Goal: Register for event/course

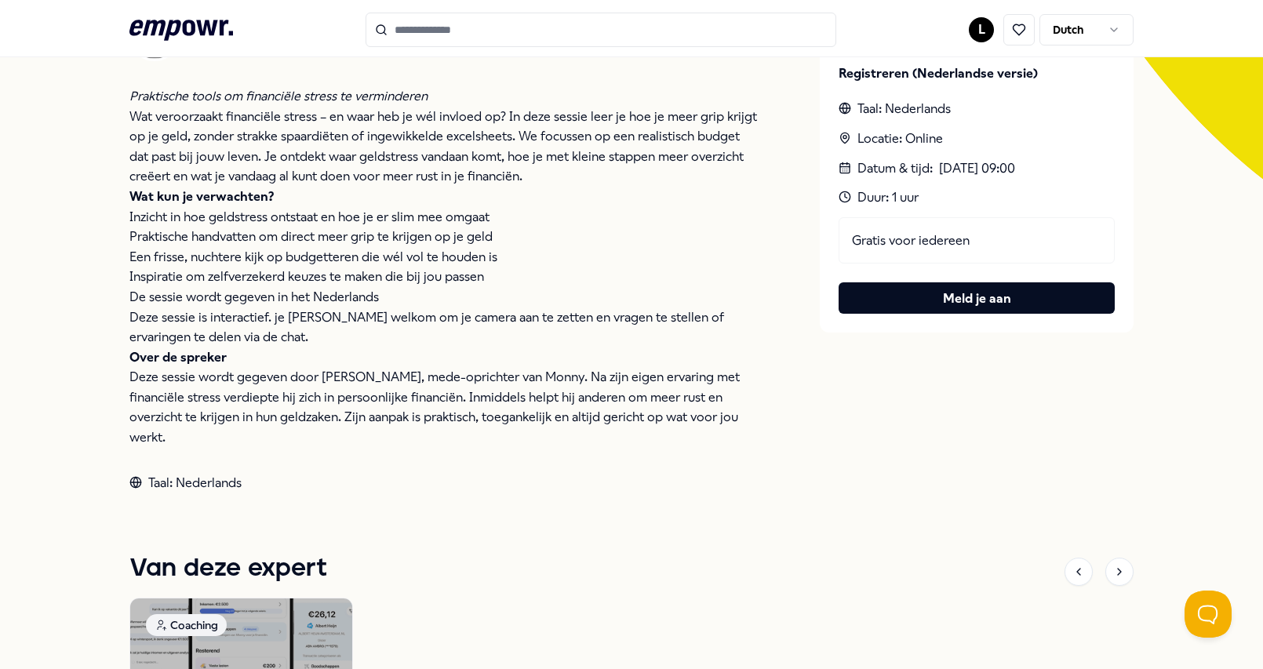
scroll to position [24, 0]
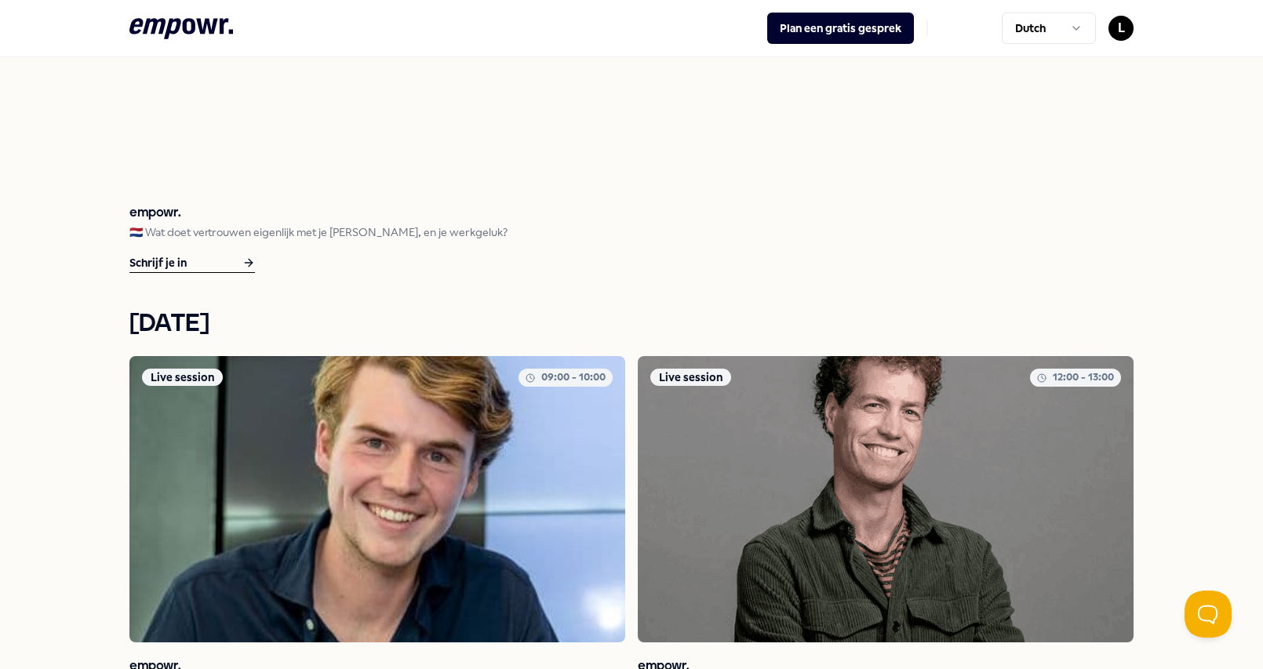
scroll to position [745, 0]
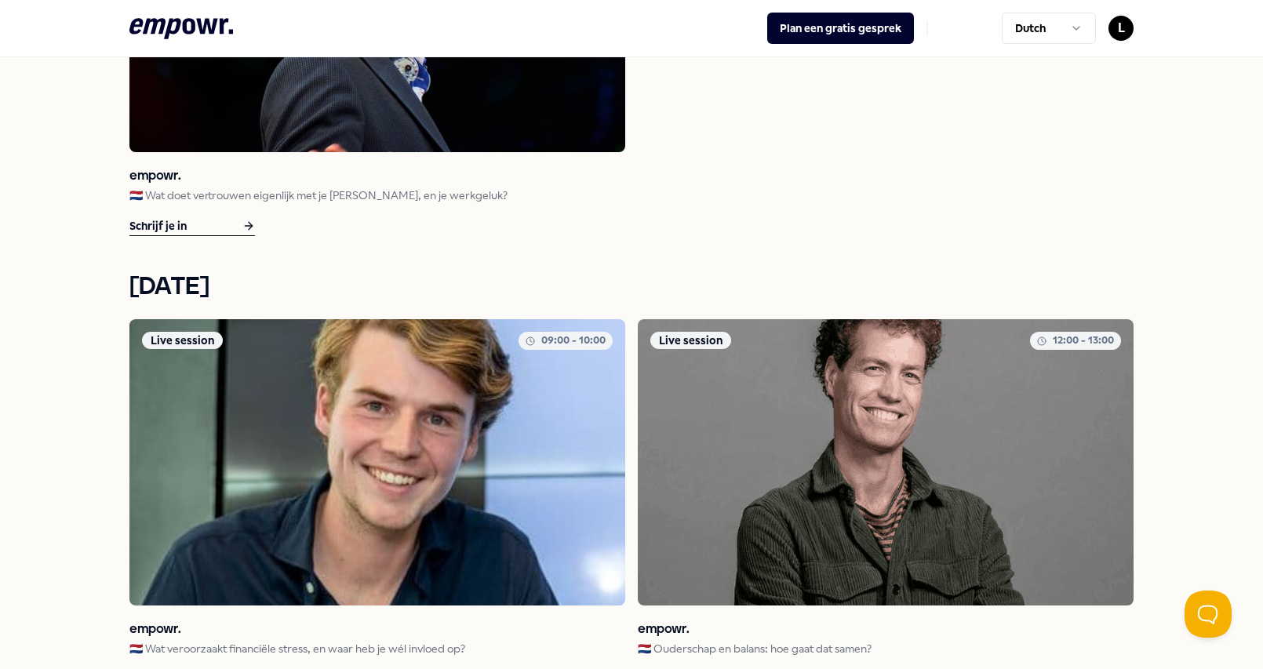
click at [812, 411] on img at bounding box center [886, 462] width 496 height 286
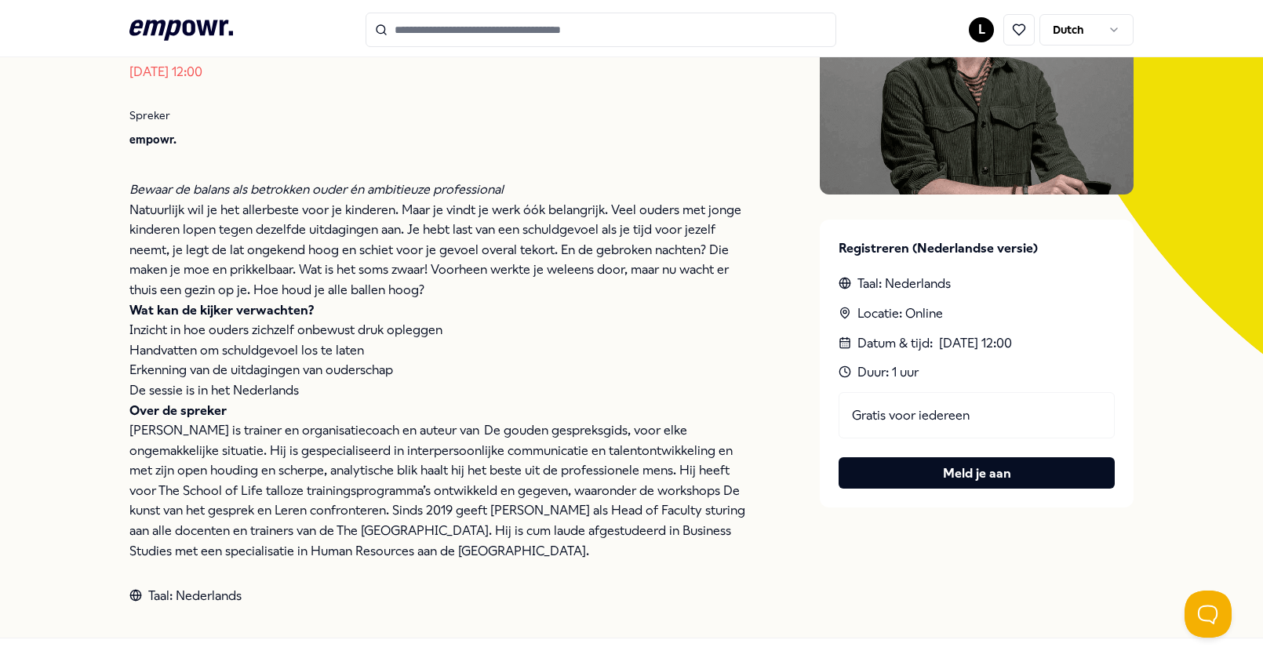
scroll to position [288, 0]
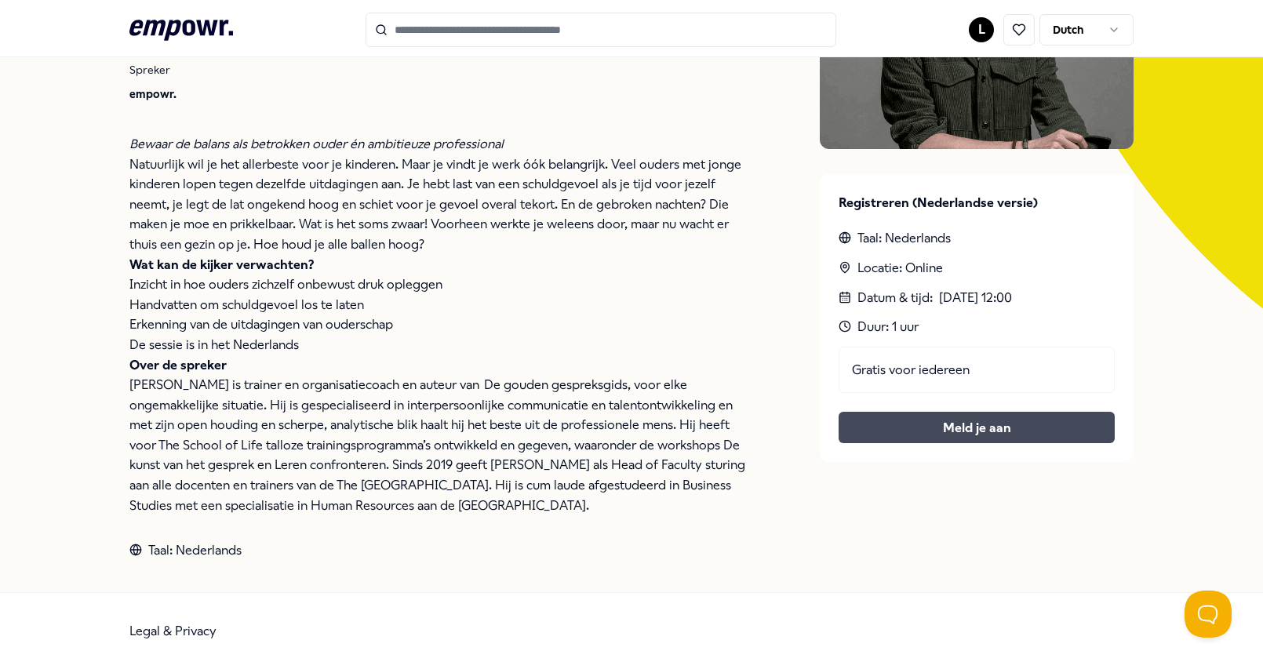
click at [1004, 429] on button "Meld je aan" at bounding box center [977, 427] width 276 height 31
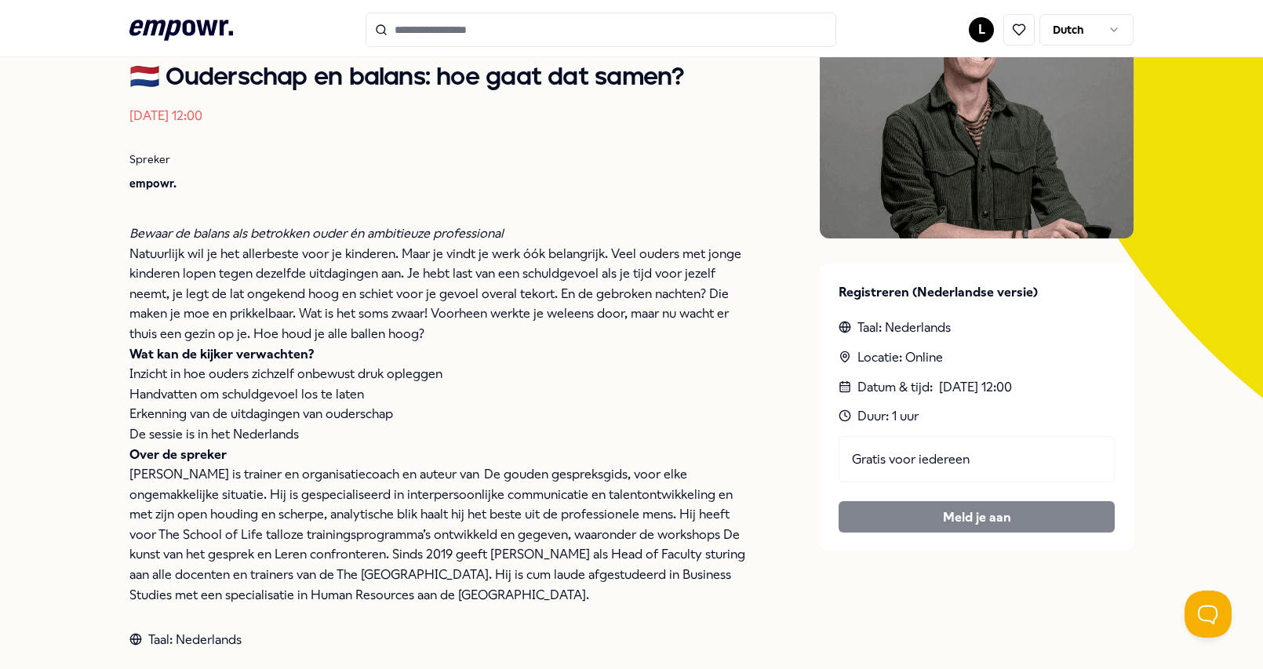
scroll to position [199, 0]
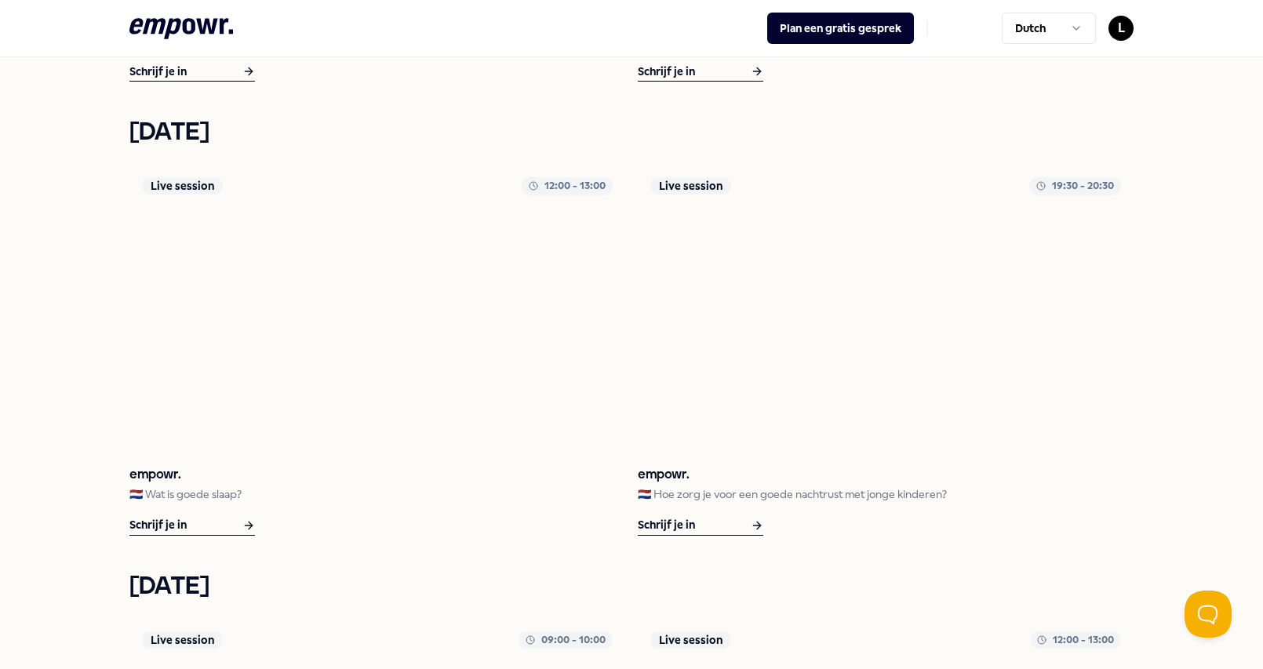
scroll to position [1790, 0]
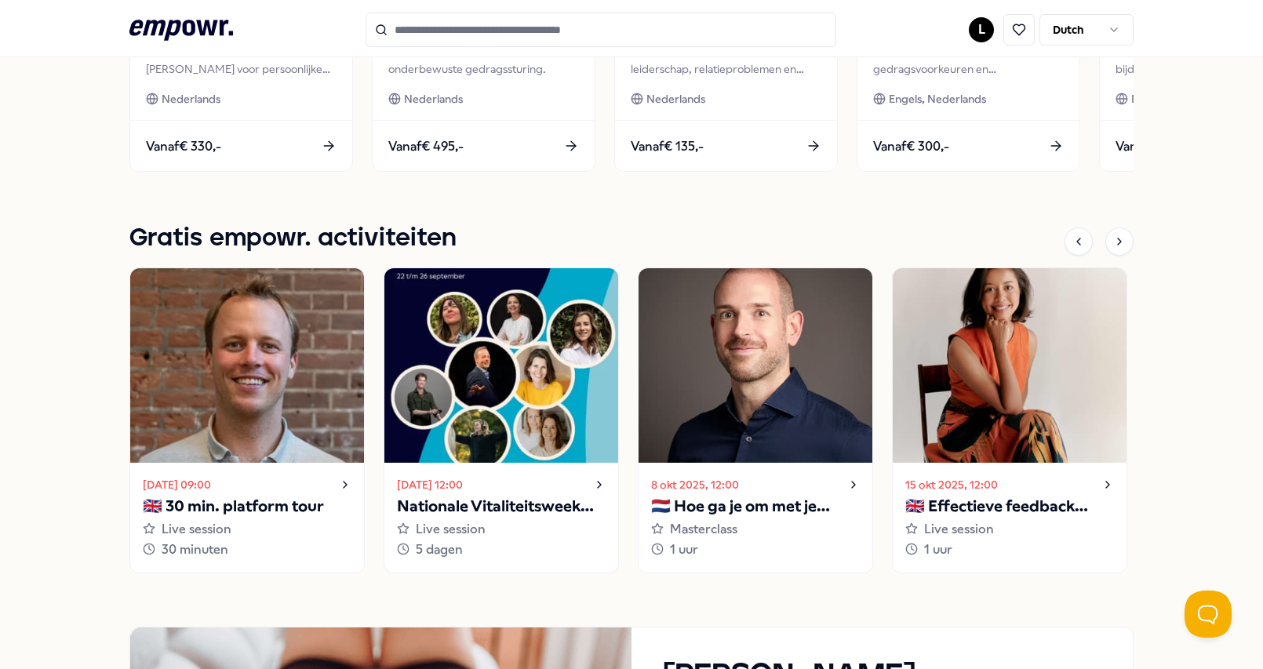
click at [473, 430] on img at bounding box center [501, 365] width 234 height 195
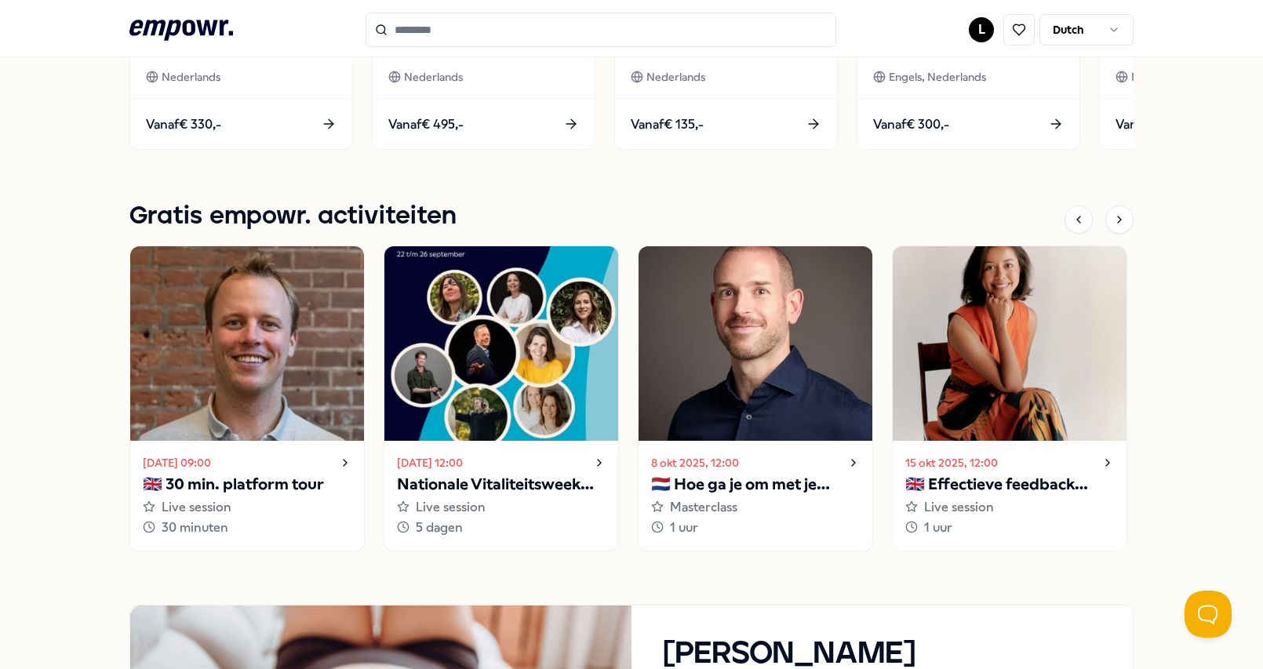
click at [467, 366] on img at bounding box center [501, 343] width 234 height 195
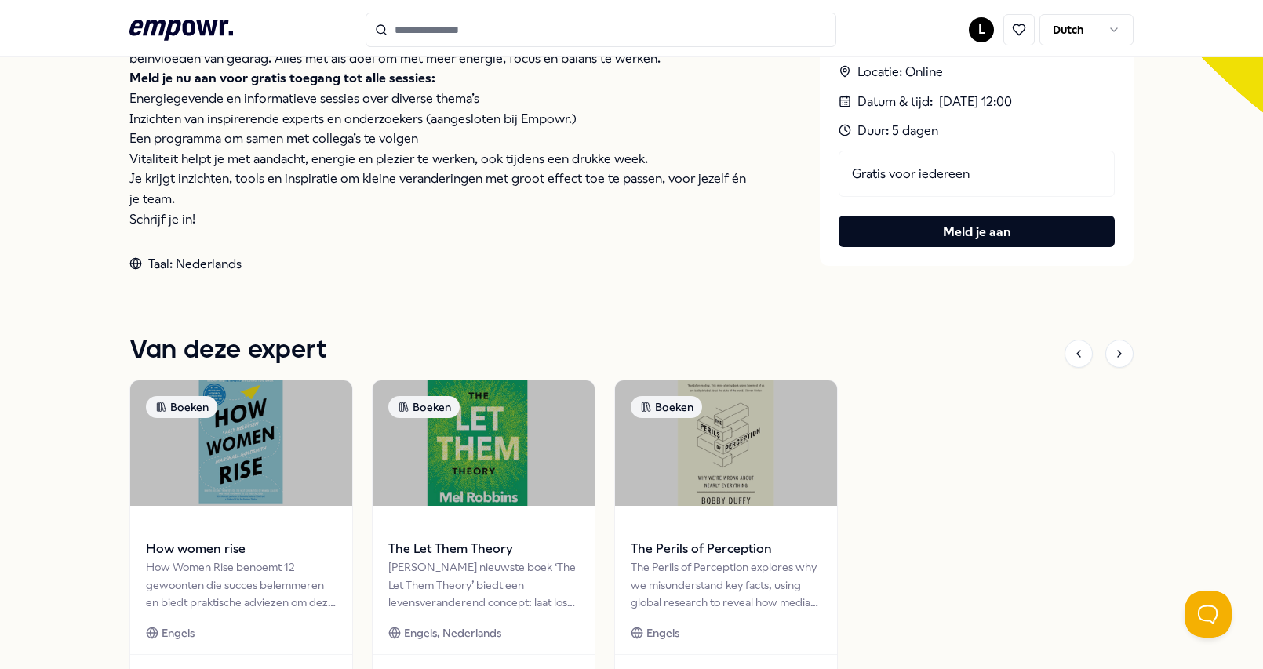
scroll to position [315, 0]
